Goal: Check status: Check status

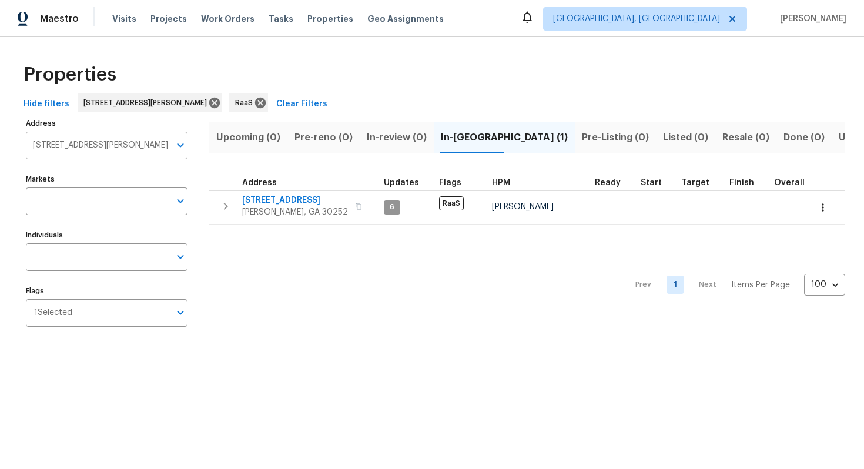
click at [100, 144] on input "[STREET_ADDRESS][PERSON_NAME]" at bounding box center [98, 146] width 144 height 28
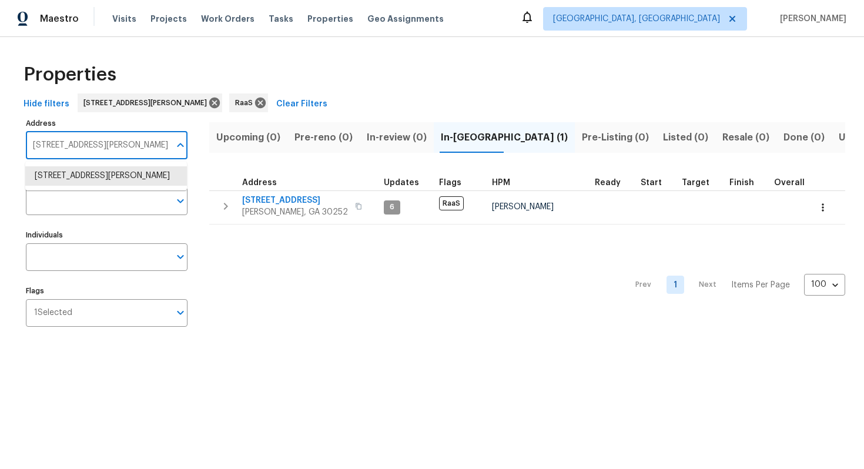
paste input "[STREET_ADDRESS]"
type input "[STREET_ADDRESS]"
click at [93, 183] on li "8443 Ridgebrook Cir Odessa FL 33556" at bounding box center [106, 175] width 162 height 19
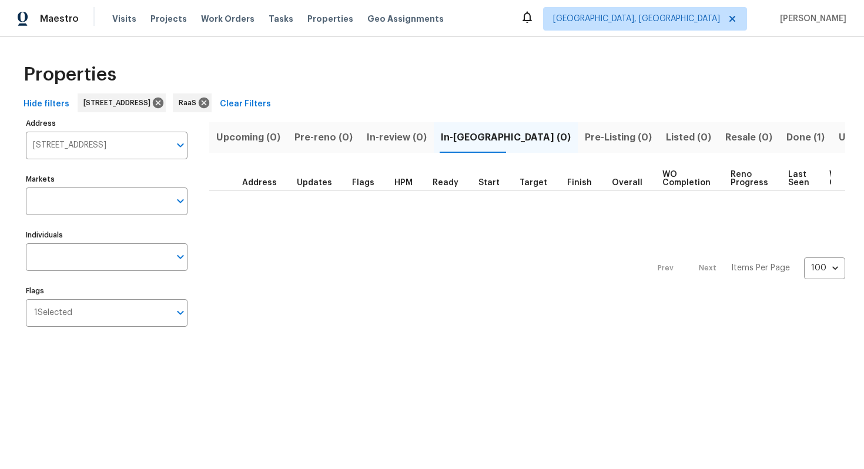
click at [787, 136] on span "Done (1)" at bounding box center [806, 137] width 38 height 16
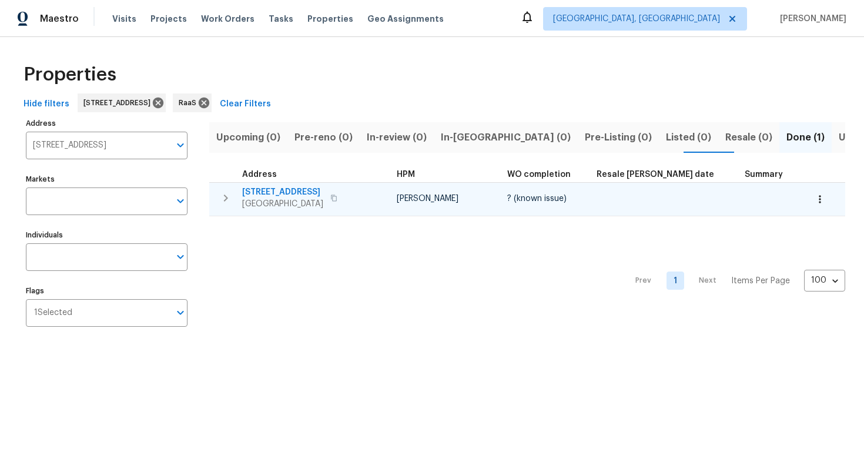
click at [279, 189] on span "8443 Ridgebrook Cir" at bounding box center [282, 192] width 81 height 12
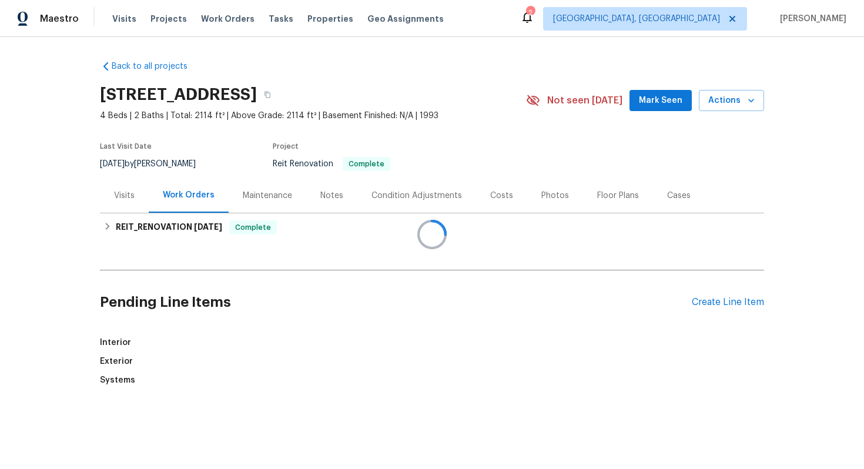
click at [491, 194] on div at bounding box center [432, 234] width 864 height 469
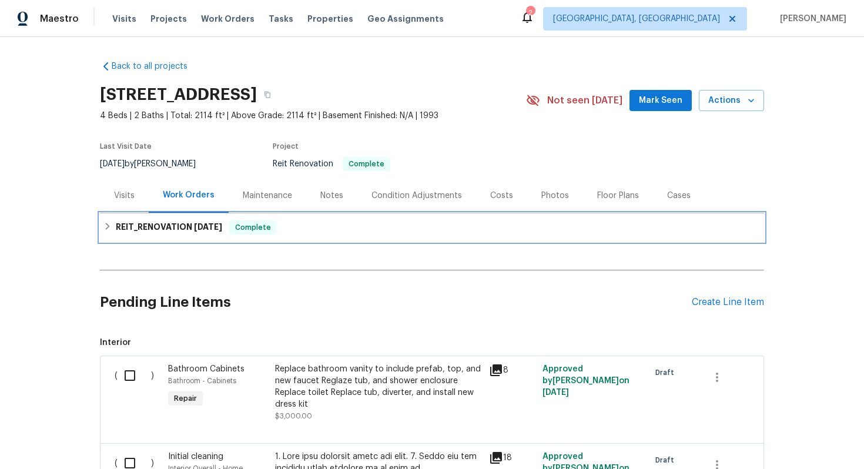
click at [345, 222] on div "REIT_RENOVATION [DATE] Complete" at bounding box center [431, 227] width 657 height 14
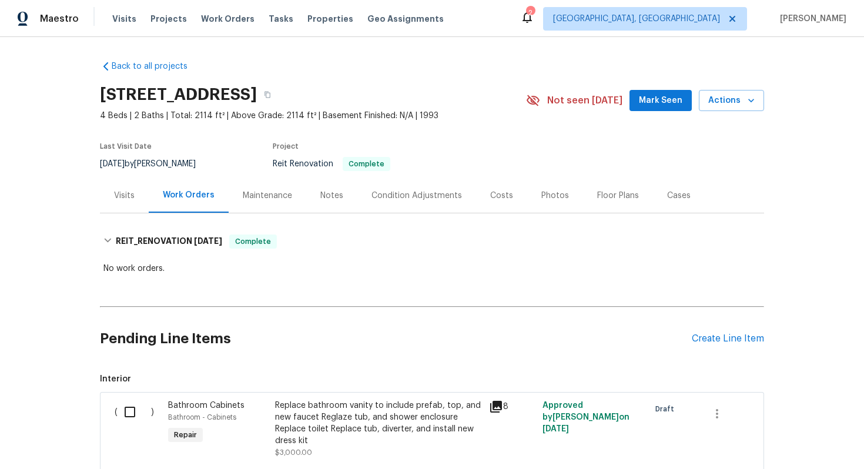
click at [500, 192] on div "Costs" at bounding box center [501, 196] width 23 height 12
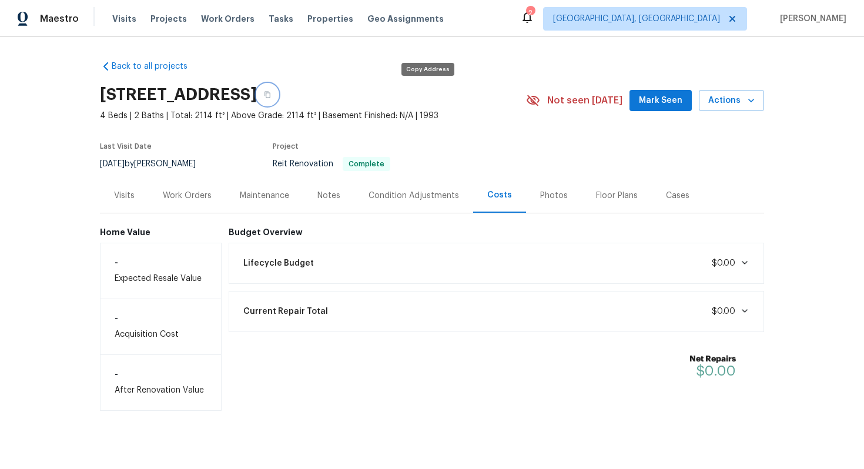
click at [278, 96] on button "button" at bounding box center [267, 94] width 21 height 21
